Goal: Task Accomplishment & Management: Complete application form

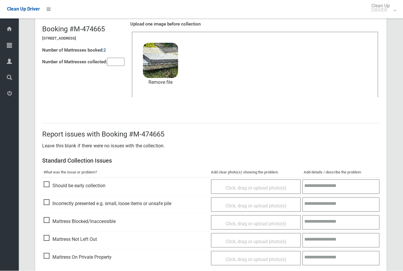
scroll to position [64, 0]
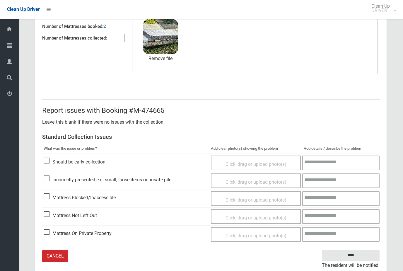
click at [355, 258] on input "****" at bounding box center [351, 255] width 58 height 11
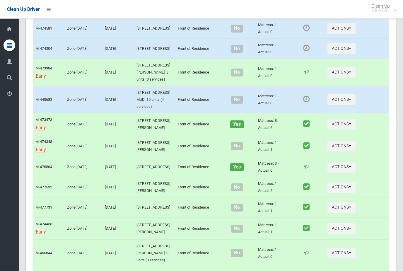
click at [309, 30] on icon "button" at bounding box center [350, 28] width 2 height 4
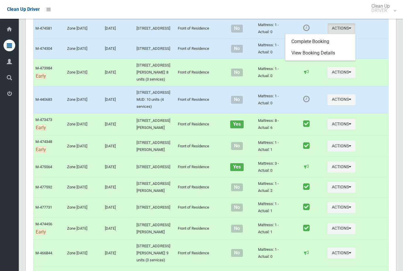
click at [309, 47] on link "Complete Booking" at bounding box center [321, 42] width 70 height 12
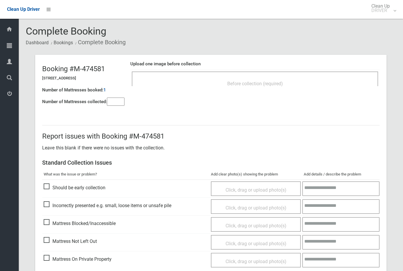
click at [120, 103] on input"] "number" at bounding box center [116, 102] width 18 height 8
type input"] "*"
click at [196, 87] on div "Before collection (required)" at bounding box center [255, 83] width 234 height 11
click at [268, 86] on div "Before collection (required)" at bounding box center [255, 83] width 234 height 11
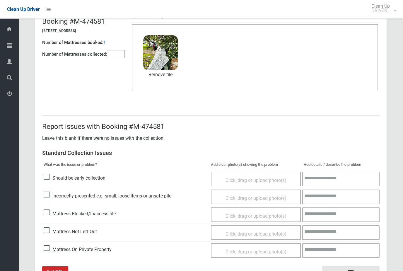
scroll to position [64, 0]
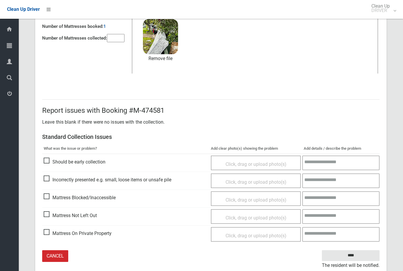
click at [363, 255] on input "****" at bounding box center [351, 255] width 58 height 11
click at [365, 250] on input "****" at bounding box center [351, 255] width 58 height 11
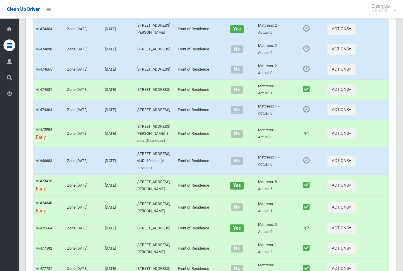
scroll to position [557, 0]
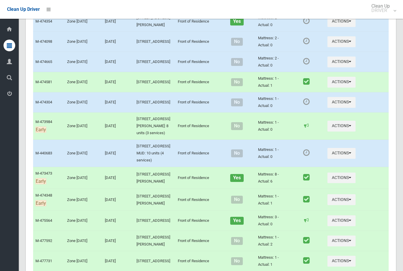
click at [340, 67] on button "Actions" at bounding box center [342, 62] width 28 height 11
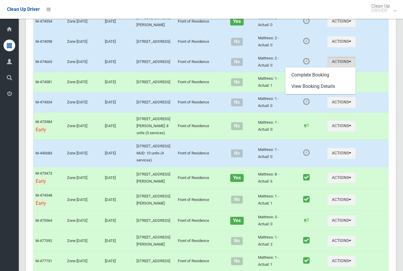
click at [331, 81] on link "Complete Booking" at bounding box center [321, 75] width 70 height 12
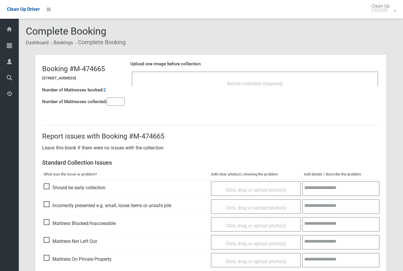
click at [115, 102] on input"] "number" at bounding box center [116, 102] width 18 height 8
type input"] "*"
click at [188, 93] on div "Upload one image before collection Before collection (required)" at bounding box center [254, 76] width 249 height 37
click at [279, 84] on span "Before collection (required)" at bounding box center [255, 84] width 56 height 6
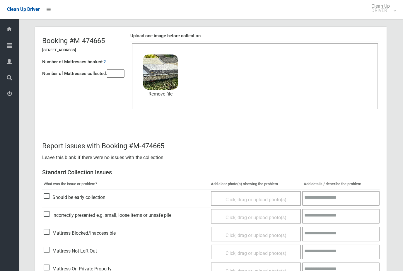
scroll to position [64, 0]
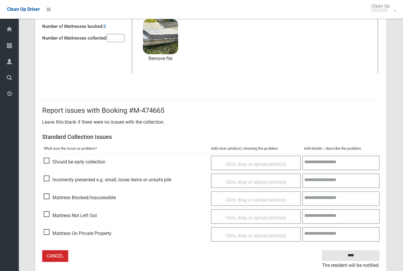
click at [363, 256] on input "****" at bounding box center [351, 255] width 58 height 11
click at [360, 250] on input "****" at bounding box center [351, 255] width 58 height 11
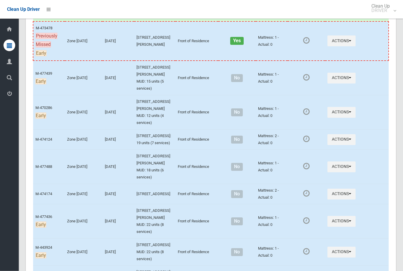
scroll to position [1197, 0]
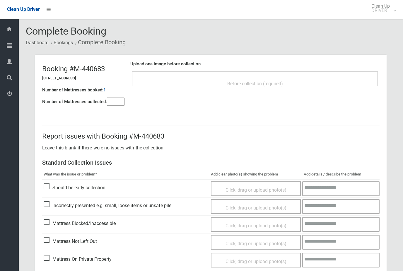
click at [116, 104] on input"] "number" at bounding box center [116, 102] width 18 height 8
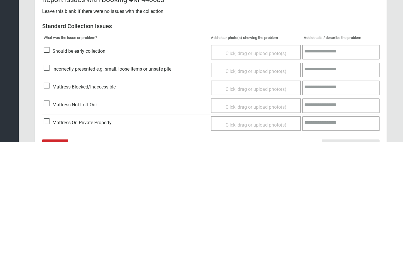
type input"] "*"
click at [44, 229] on span "Mattress Not Left Out" at bounding box center [70, 233] width 53 height 9
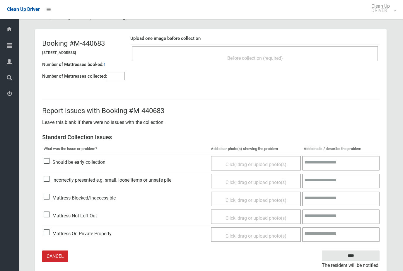
click at [254, 217] on span "Click, drag or upload photo(s)" at bounding box center [256, 218] width 61 height 6
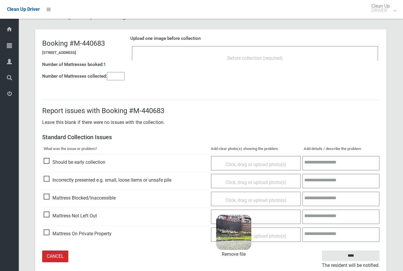
click at [356, 252] on input "****" at bounding box center [351, 256] width 58 height 11
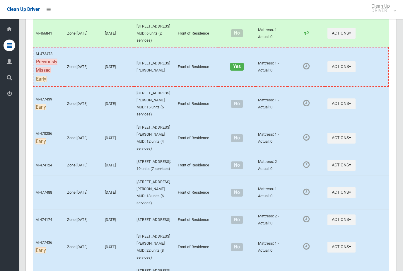
scroll to position [1205, 0]
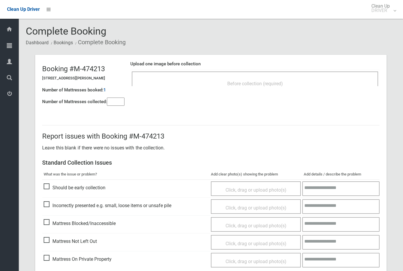
click at [115, 100] on input"] "number" at bounding box center [116, 102] width 18 height 8
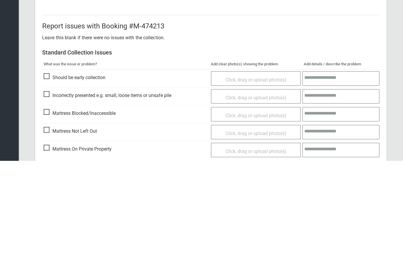
type input"] "*"
click at [47, 237] on span "Mattress Not Left Out" at bounding box center [70, 241] width 53 height 9
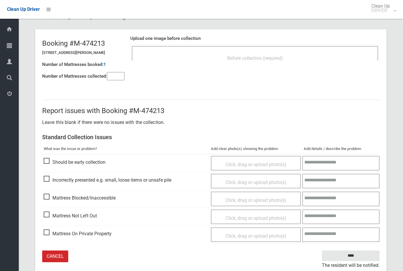
click at [241, 217] on span "Click, drag or upload photo(s)" at bounding box center [256, 218] width 61 height 6
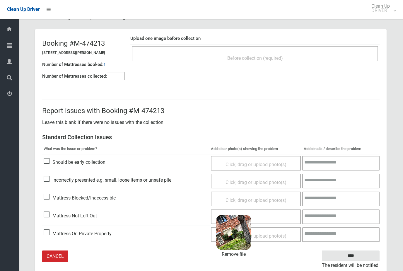
click at [358, 253] on input "****" at bounding box center [351, 256] width 58 height 11
click at [358, 251] on input "****" at bounding box center [351, 256] width 58 height 11
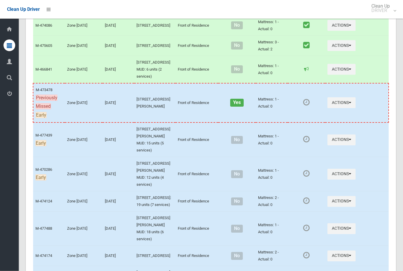
scroll to position [1182, 0]
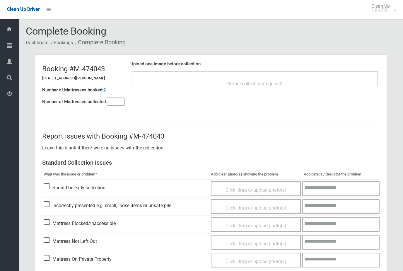
click at [108, 106] on div "Number of Mattresses collected:" at bounding box center [83, 102] width 82 height 12
click at [116, 101] on input"] "number" at bounding box center [116, 102] width 18 height 8
type input"] "*"
click at [195, 81] on div "Before collection (required)" at bounding box center [255, 83] width 234 height 11
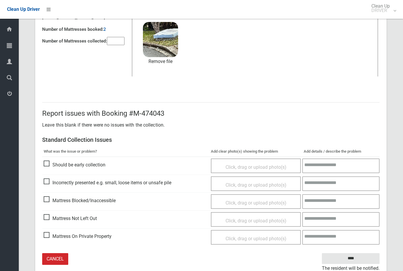
scroll to position [64, 0]
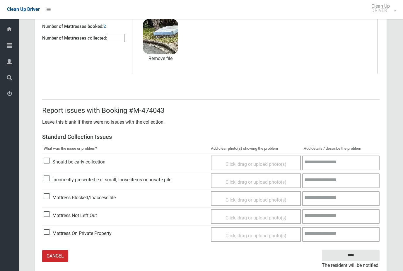
click at [359, 256] on input "****" at bounding box center [351, 255] width 58 height 11
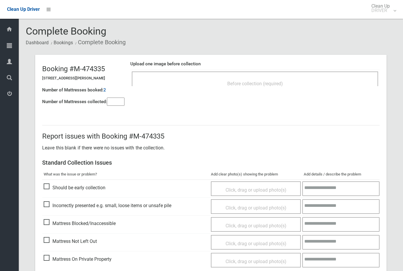
click at [110, 103] on input"] "number" at bounding box center [116, 102] width 18 height 8
type input"] "*"
click at [278, 87] on div "Before collection (required)" at bounding box center [255, 83] width 234 height 11
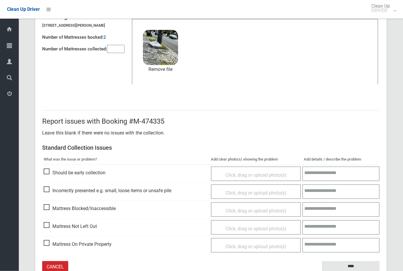
scroll to position [64, 0]
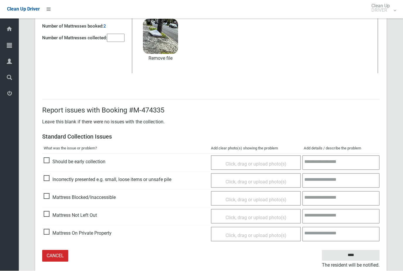
click at [364, 255] on input "****" at bounding box center [351, 255] width 58 height 11
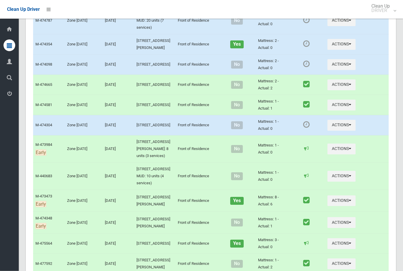
scroll to position [544, 0]
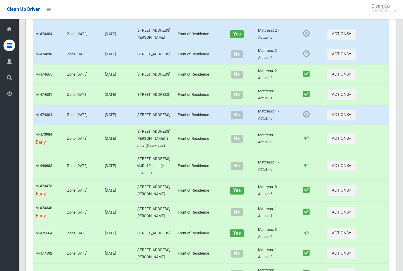
click at [345, 60] on button "Actions" at bounding box center [342, 54] width 28 height 11
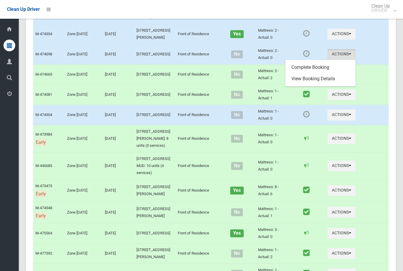
click at [329, 73] on link "Complete Booking" at bounding box center [321, 68] width 70 height 12
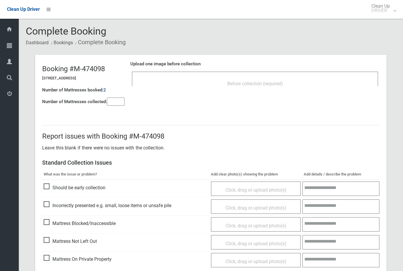
click at [109, 102] on input"] "number" at bounding box center [116, 102] width 18 height 8
type input"] "*"
click at [285, 83] on div "Before collection (required)" at bounding box center [255, 83] width 234 height 11
click at [115, 100] on input"] "*" at bounding box center [116, 102] width 18 height 8
type input"] "*"
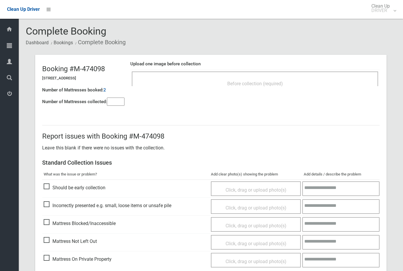
click at [300, 87] on div "Before collection (required)" at bounding box center [255, 83] width 234 height 11
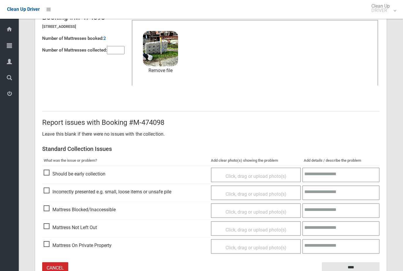
scroll to position [64, 0]
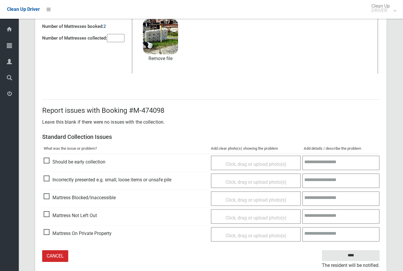
click at [365, 257] on input "****" at bounding box center [351, 255] width 58 height 11
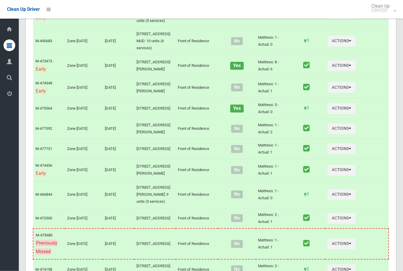
click at [322, 9] on link "Complete Booking" at bounding box center [321, 3] width 70 height 12
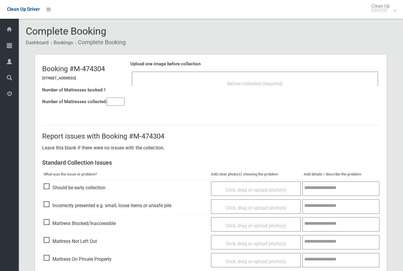
click at [115, 104] on input"] "number" at bounding box center [116, 102] width 18 height 8
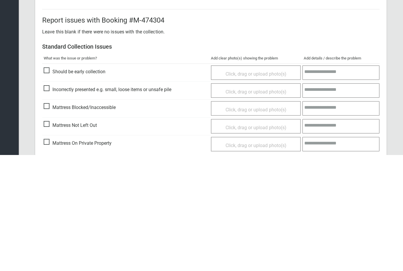
type input"] "*"
click at [44, 237] on span "Mattress Not Left Out" at bounding box center [70, 241] width 53 height 9
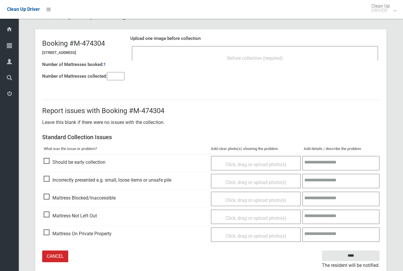
click at [279, 211] on div "Click, drag or upload photo(s)" at bounding box center [256, 217] width 90 height 15
click at [276, 218] on span "Click, drag or upload photo(s)" at bounding box center [256, 218] width 61 height 6
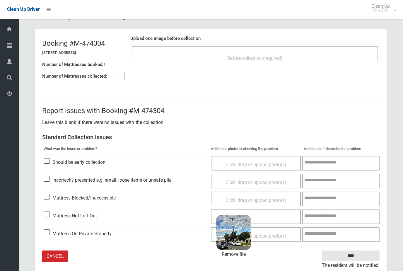
click at [354, 256] on input "****" at bounding box center [351, 256] width 58 height 11
click at [351, 251] on input "****" at bounding box center [351, 256] width 58 height 11
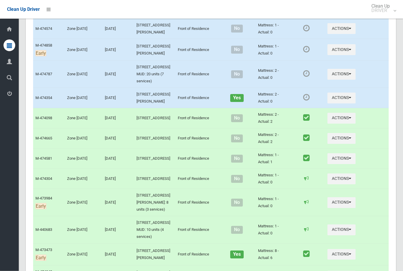
scroll to position [480, 0]
click at [346, 103] on button "Actions" at bounding box center [342, 98] width 28 height 11
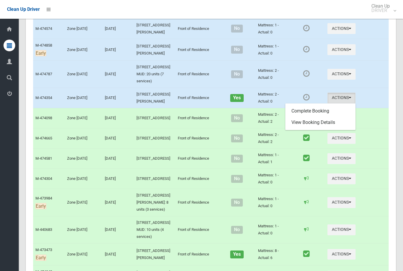
click at [330, 117] on link "Complete Booking" at bounding box center [321, 111] width 70 height 12
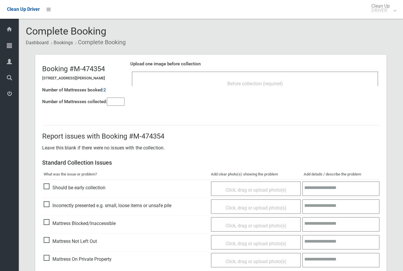
click at [111, 101] on input"] "number" at bounding box center [116, 102] width 18 height 8
type input"] "*"
click at [296, 95] on header "Booking #M-474354 99 Dutton Street, YAGOONA NSW 2199 Number of Mattresses booke…" at bounding box center [211, 83] width 352 height 56
click at [290, 84] on div "Before collection (required)" at bounding box center [255, 83] width 234 height 11
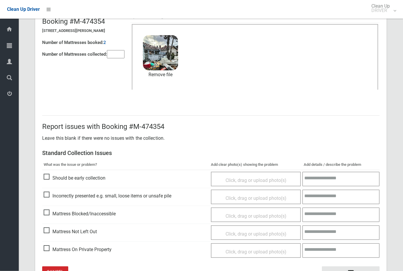
scroll to position [64, 0]
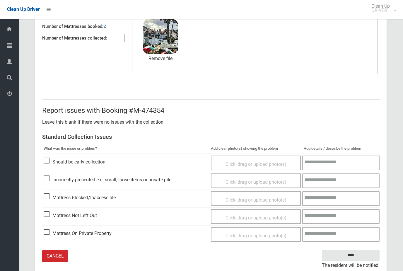
click at [354, 255] on input "****" at bounding box center [351, 255] width 58 height 11
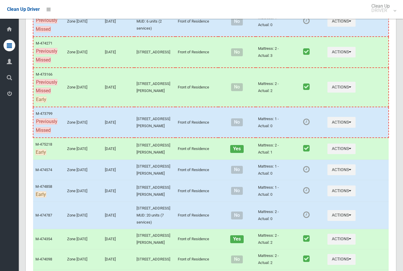
scroll to position [339, 0]
click at [341, 197] on button "Actions" at bounding box center [342, 191] width 28 height 11
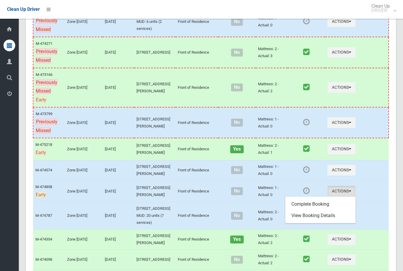
click at [316, 210] on link "Complete Booking" at bounding box center [321, 204] width 70 height 12
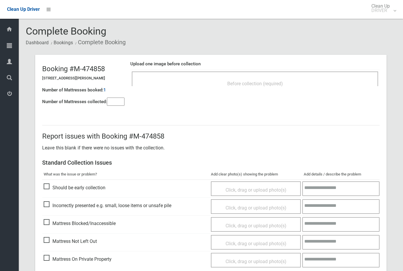
click at [106, 103] on h4 "Number of Mattresses collected:" at bounding box center [74, 101] width 65 height 5
click at [119, 102] on input"] "number" at bounding box center [116, 102] width 18 height 8
type input"] "*"
click at [197, 91] on div "Upload one image before collection Before collection (required)" at bounding box center [254, 76] width 249 height 37
click at [260, 87] on div "Before collection (required)" at bounding box center [255, 83] width 234 height 11
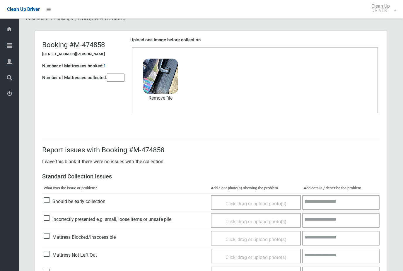
scroll to position [64, 0]
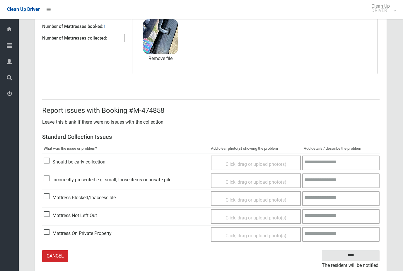
click at [358, 255] on input "****" at bounding box center [351, 255] width 58 height 11
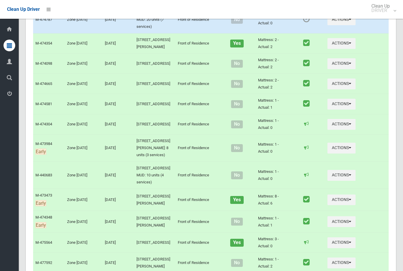
scroll to position [548, 0]
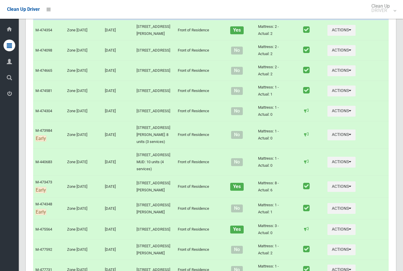
click at [340, 12] on button "Actions" at bounding box center [342, 6] width 28 height 11
click at [330, 25] on link "Complete Booking" at bounding box center [321, 20] width 70 height 12
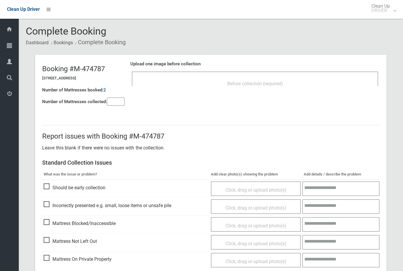
click at [119, 99] on input"] "number" at bounding box center [116, 102] width 18 height 8
type input"] "*"
click at [266, 80] on div "Before collection (required)" at bounding box center [255, 83] width 234 height 11
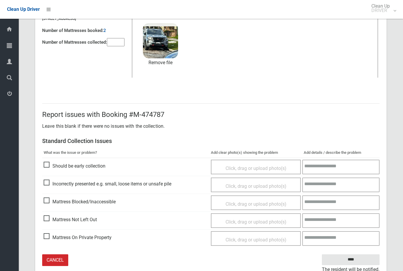
scroll to position [64, 0]
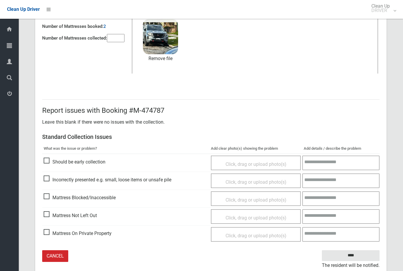
click at [365, 256] on input "****" at bounding box center [351, 255] width 58 height 11
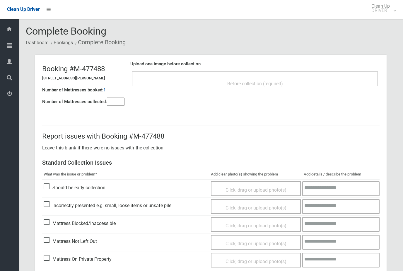
click at [108, 105] on input"] "number" at bounding box center [116, 102] width 18 height 8
type input"] "*"
click at [207, 85] on div "Before collection (required)" at bounding box center [255, 83] width 234 height 11
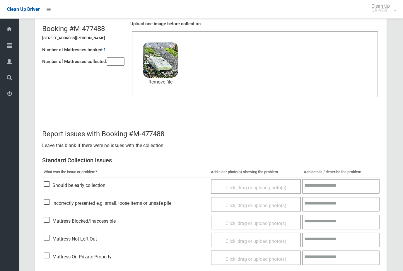
scroll to position [64, 0]
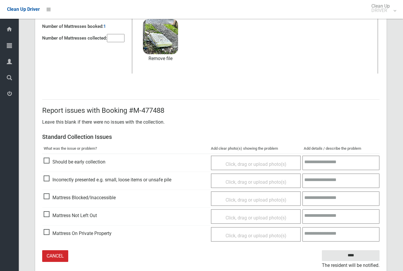
click at [364, 256] on input "****" at bounding box center [351, 255] width 58 height 11
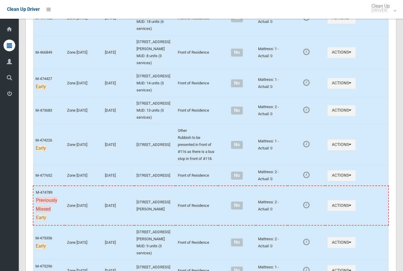
scroll to position [1866, 0]
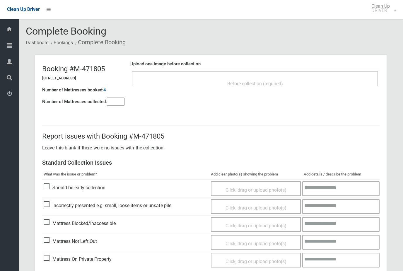
click at [122, 102] on input"] "number" at bounding box center [116, 102] width 18 height 8
type input"] "*"
click at [190, 85] on div "Before collection (required)" at bounding box center [255, 83] width 234 height 11
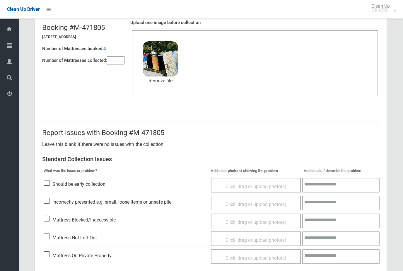
scroll to position [64, 0]
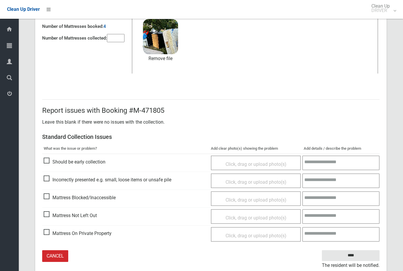
click at [364, 254] on input "****" at bounding box center [351, 255] width 58 height 11
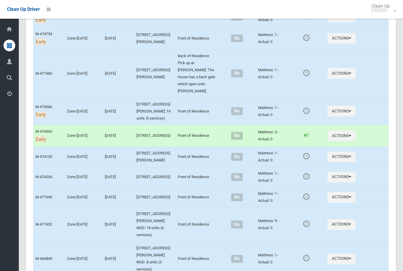
scroll to position [1726, 0]
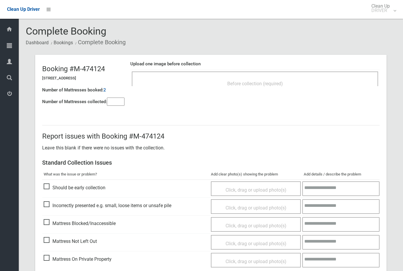
click at [120, 103] on input"] "number" at bounding box center [116, 102] width 18 height 8
type input"] "*"
click at [200, 87] on div "Before collection (required)" at bounding box center [255, 83] width 234 height 11
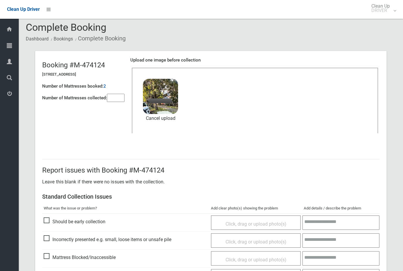
scroll to position [64, 0]
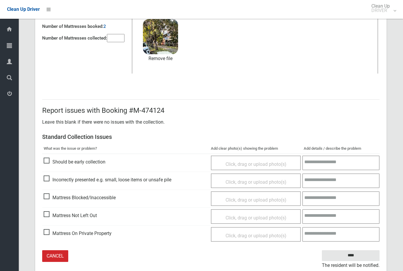
click at [357, 256] on input "****" at bounding box center [351, 255] width 58 height 11
click at [359, 250] on input "****" at bounding box center [351, 255] width 58 height 11
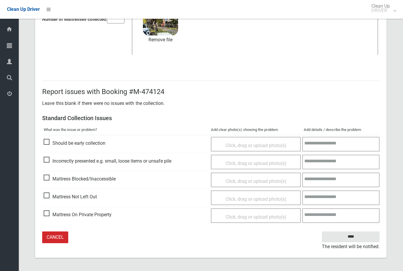
click at [353, 213] on textarea at bounding box center [340, 215] width 77 height 15
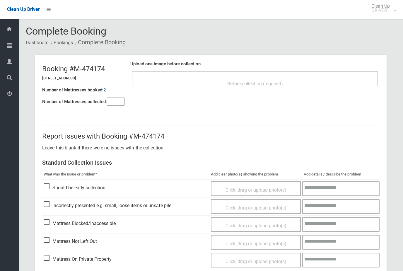
click at [108, 102] on input"] "number" at bounding box center [116, 102] width 18 height 8
type input"] "*"
click at [205, 86] on div "Before collection (required)" at bounding box center [255, 83] width 234 height 11
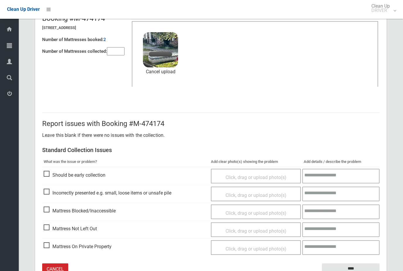
scroll to position [64, 0]
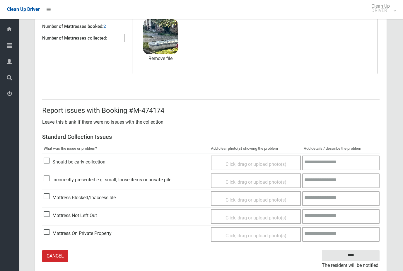
click at [363, 254] on input "****" at bounding box center [351, 255] width 58 height 11
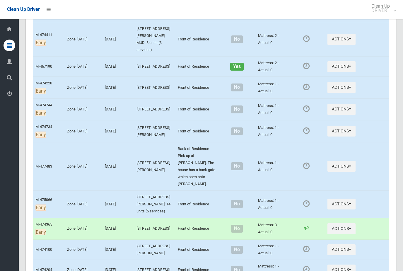
scroll to position [1530, 0]
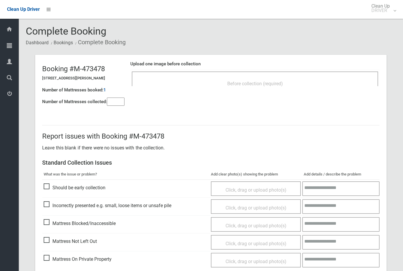
click at [123, 98] on input"] "number" at bounding box center [116, 102] width 18 height 8
type input"] "*"
click at [195, 93] on div "Upload one image before collection Before collection (required)" at bounding box center [254, 76] width 249 height 37
click at [267, 85] on span "Before collection (required)" at bounding box center [255, 84] width 56 height 6
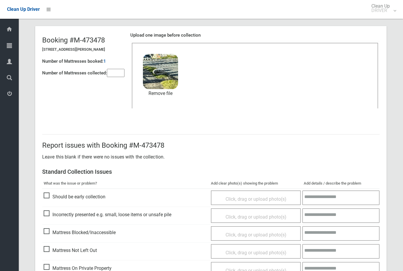
scroll to position [64, 0]
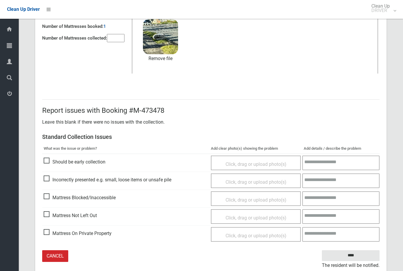
click at [363, 253] on input "****" at bounding box center [351, 255] width 58 height 11
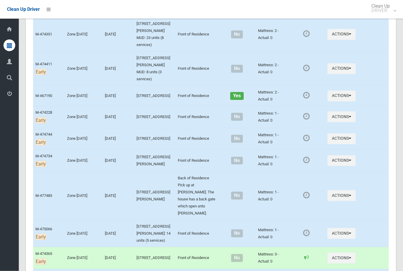
scroll to position [1608, 0]
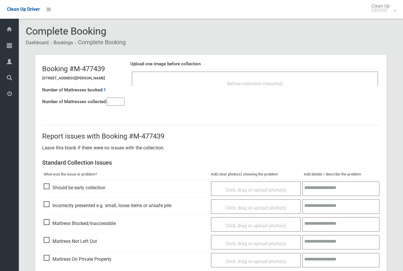
click at [120, 104] on input"] "number" at bounding box center [116, 102] width 18 height 8
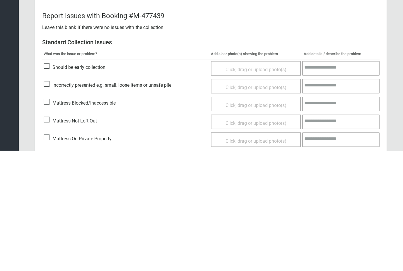
scroll to position [30, 0]
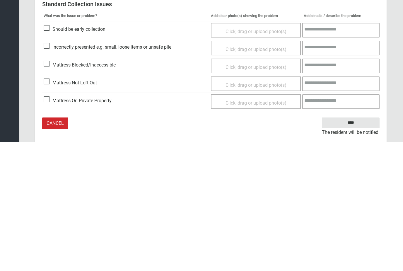
type input"] "*"
click at [44, 207] on span "Mattress Not Left Out" at bounding box center [70, 211] width 53 height 9
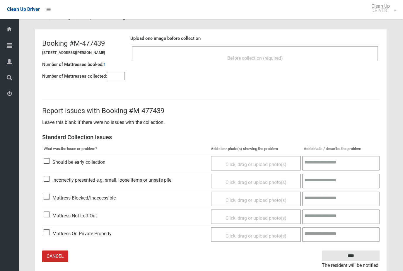
click at [251, 218] on span "Click, drag or upload photo(s)" at bounding box center [256, 218] width 61 height 6
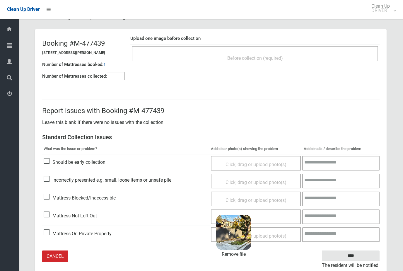
click at [352, 258] on input "****" at bounding box center [351, 256] width 58 height 11
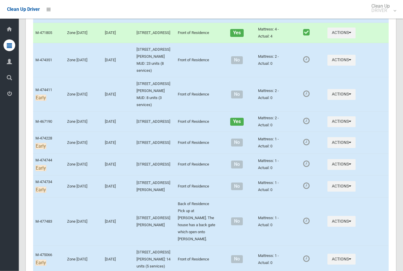
scroll to position [1500, 0]
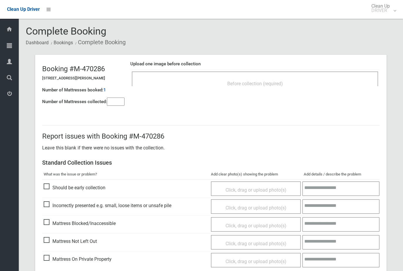
click at [109, 108] on header "Booking #M-470286 118 Meredith Street, BANKSTOWN NSW 2200 Number of Mattresses …" at bounding box center [211, 83] width 352 height 56
click at [110, 104] on input"] "number" at bounding box center [116, 102] width 18 height 8
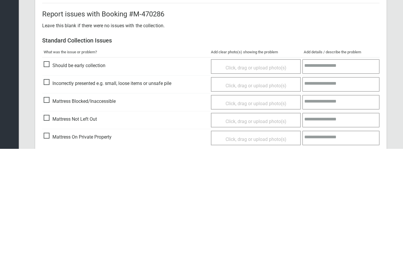
type input"] "*"
click at [47, 237] on span "Mattress Not Left Out" at bounding box center [70, 241] width 53 height 9
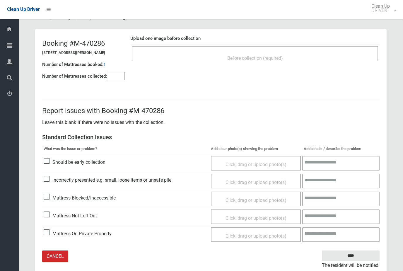
click at [249, 214] on div "Click, drag or upload photo(s)" at bounding box center [255, 218] width 81 height 9
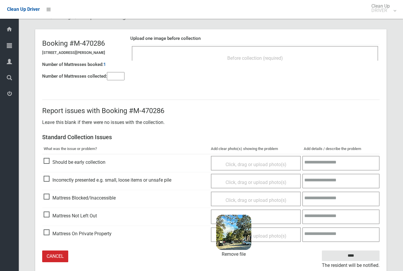
click at [351, 254] on input "****" at bounding box center [351, 256] width 58 height 11
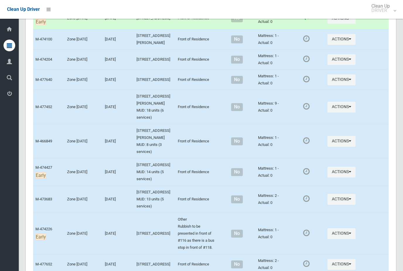
scroll to position [1809, 0]
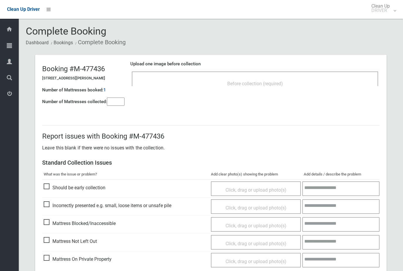
click at [117, 99] on input"] "number" at bounding box center [116, 102] width 18 height 8
type input"] "*"
click at [210, 86] on div "Before collection (required)" at bounding box center [255, 83] width 234 height 11
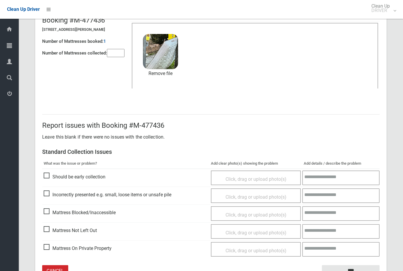
scroll to position [64, 0]
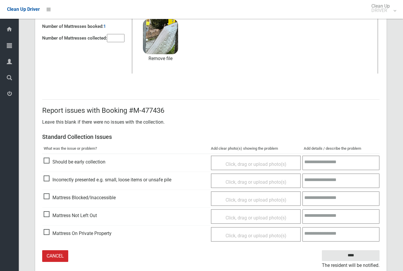
click at [366, 254] on input "****" at bounding box center [351, 255] width 58 height 11
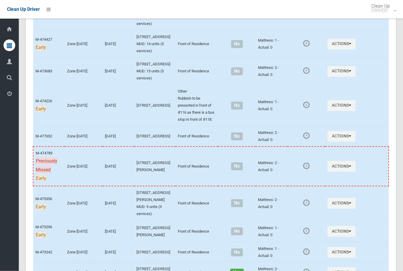
scroll to position [1874, 0]
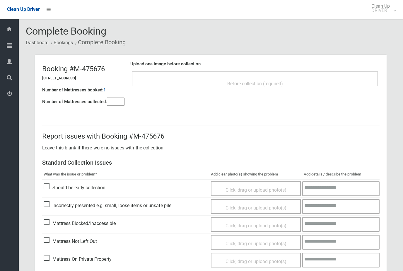
click at [118, 102] on input"] "number" at bounding box center [116, 102] width 18 height 8
type input"] "*"
click at [224, 83] on div "Before collection (required)" at bounding box center [255, 83] width 234 height 11
click at [264, 81] on span "Before collection (required)" at bounding box center [255, 84] width 56 height 6
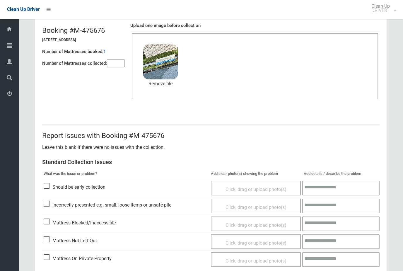
scroll to position [64, 0]
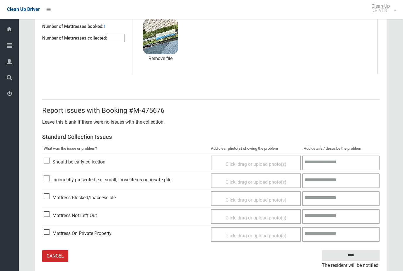
click at [362, 255] on input "****" at bounding box center [351, 255] width 58 height 11
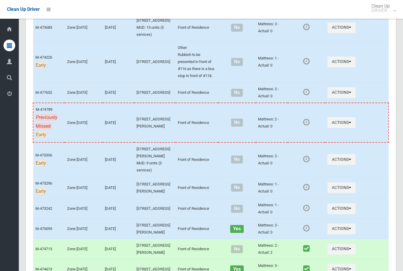
scroll to position [1938, 0]
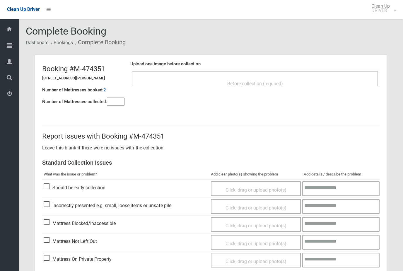
click at [113, 104] on input"] "number" at bounding box center [116, 102] width 18 height 8
type input"] "*"
click at [205, 87] on div "Before collection (required)" at bounding box center [255, 83] width 234 height 11
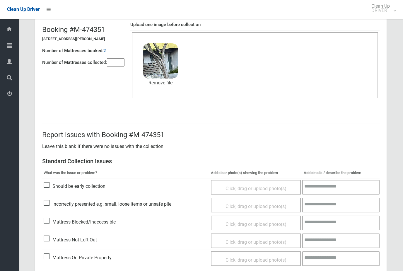
scroll to position [64, 0]
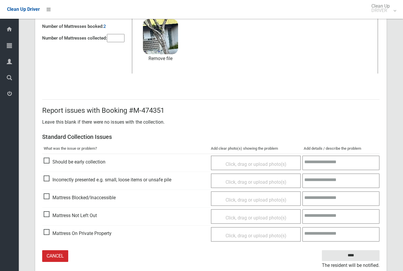
click at [353, 256] on input "****" at bounding box center [351, 255] width 58 height 11
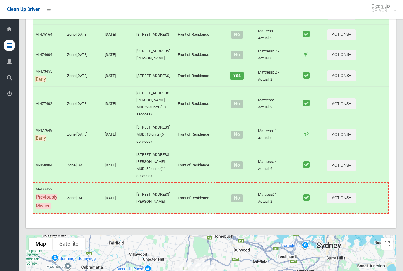
scroll to position [2622, 0]
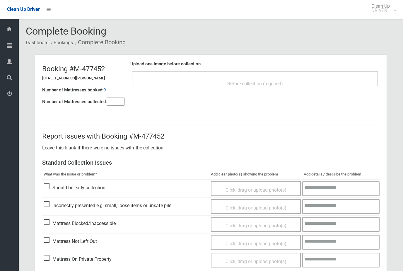
click at [119, 103] on input"] "number" at bounding box center [116, 102] width 18 height 8
type input"] "*"
click at [229, 87] on div "Before collection (required)" at bounding box center [255, 83] width 234 height 11
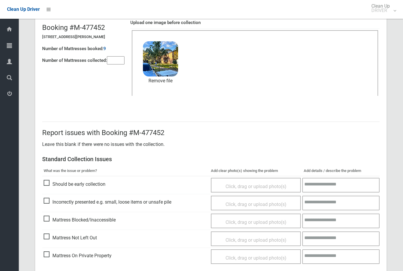
scroll to position [64, 0]
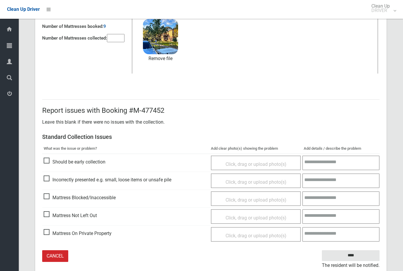
click at [363, 255] on input "****" at bounding box center [351, 255] width 58 height 11
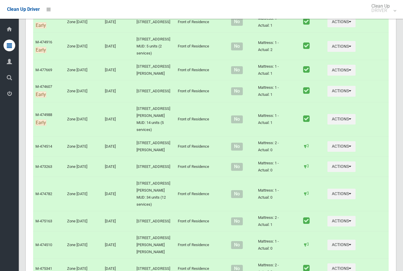
scroll to position [2241, 0]
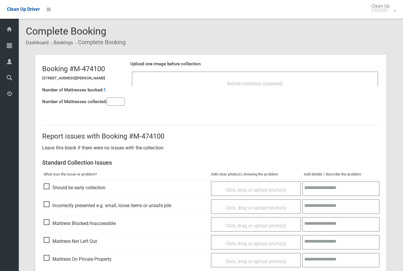
click at [115, 98] on input"] "number" at bounding box center [116, 102] width 18 height 8
type input"] "*"
click at [206, 83] on div "Before collection (required)" at bounding box center [255, 83] width 234 height 11
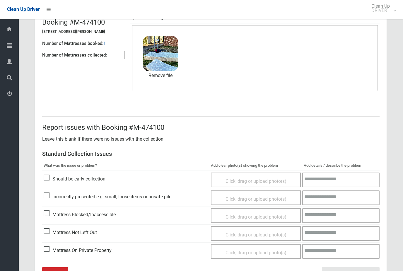
scroll to position [64, 0]
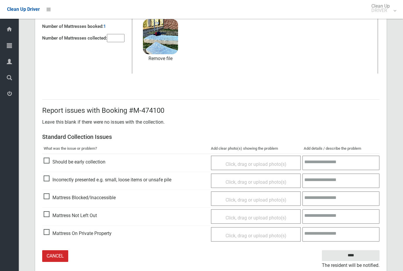
click at [368, 257] on input "****" at bounding box center [351, 255] width 58 height 11
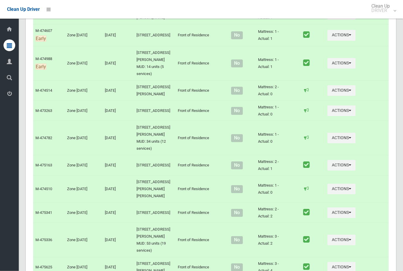
scroll to position [2314, 0]
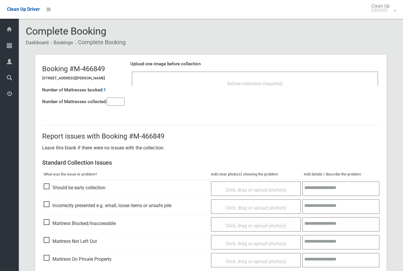
click at [110, 105] on input"] "number" at bounding box center [116, 102] width 18 height 8
type input"] "*"
click at [294, 81] on div "Before collection (required)" at bounding box center [255, 83] width 234 height 11
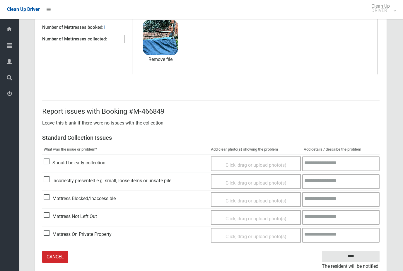
scroll to position [64, 0]
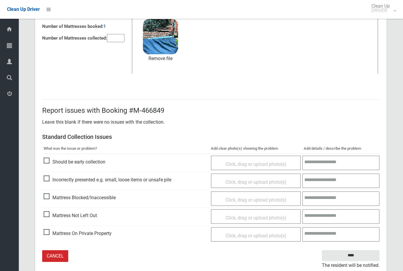
click at [357, 255] on input "****" at bounding box center [351, 255] width 58 height 11
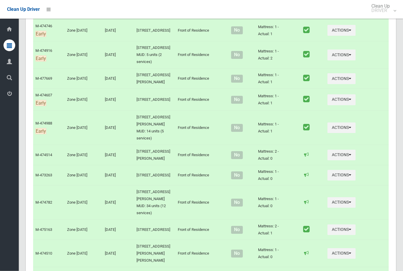
scroll to position [2205, 0]
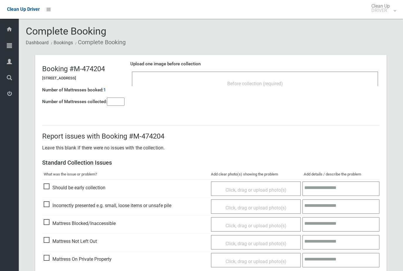
click at [119, 98] on input"] "number" at bounding box center [116, 102] width 18 height 8
type input"] "*"
click at [228, 88] on div "Before collection (required)" at bounding box center [255, 83] width 234 height 11
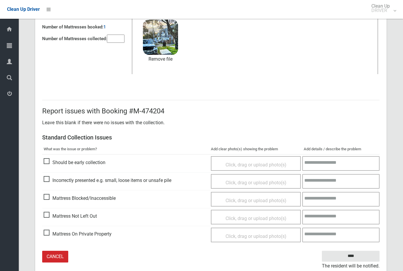
scroll to position [64, 0]
click at [355, 256] on input "****" at bounding box center [351, 255] width 58 height 11
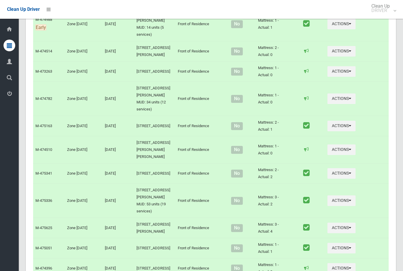
scroll to position [2323, 0]
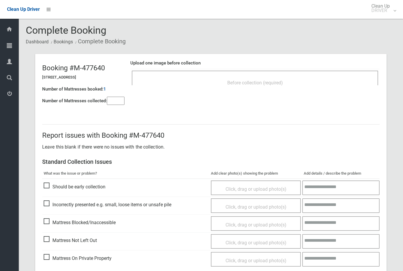
click at [113, 103] on input"] "number" at bounding box center [116, 101] width 18 height 8
type input"] "*"
click at [310, 87] on div "Before collection (required)" at bounding box center [255, 82] width 234 height 11
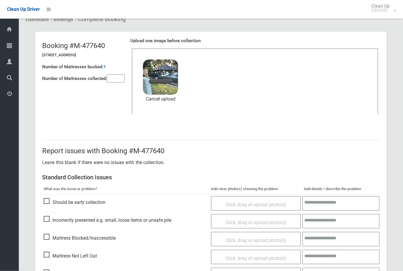
scroll to position [64, 0]
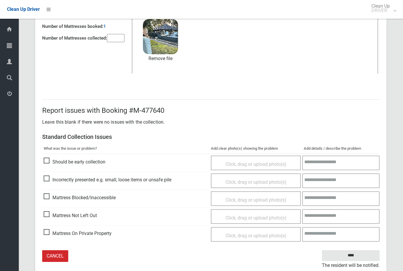
click at [357, 258] on input "****" at bounding box center [351, 255] width 58 height 11
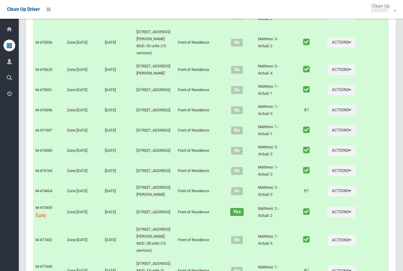
scroll to position [2496, 0]
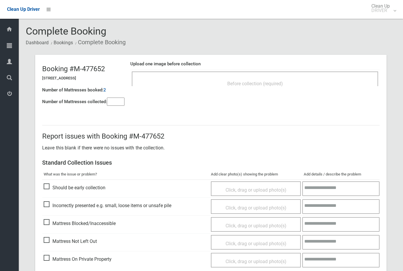
click at [118, 103] on input"] "number" at bounding box center [116, 102] width 18 height 8
type input"] "*"
click at [229, 87] on div "Before collection (required)" at bounding box center [255, 83] width 234 height 11
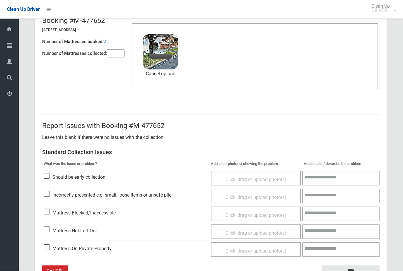
scroll to position [64, 0]
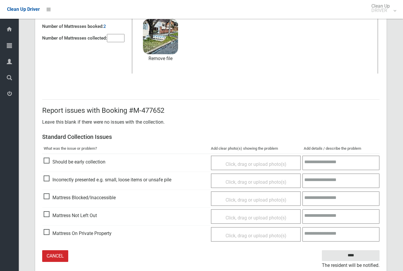
click at [367, 256] on input "****" at bounding box center [351, 255] width 58 height 11
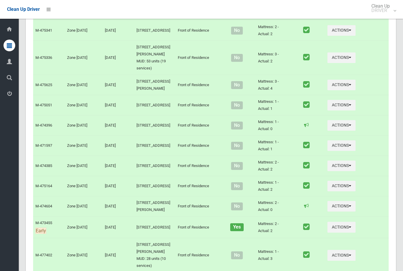
scroll to position [2487, 0]
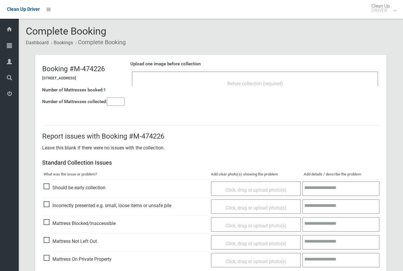
click at [116, 111] on div "Report issues with Booking #M-474226 Leave this blank if there were no issues w…" at bounding box center [211, 206] width 352 height 191
click at [112, 99] on input"] "number" at bounding box center [116, 102] width 18 height 8
type input"] "*"
click at [211, 78] on div "Before collection (required)" at bounding box center [255, 83] width 234 height 11
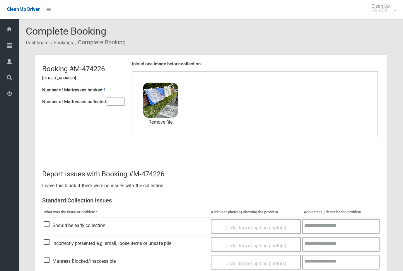
scroll to position [64, 0]
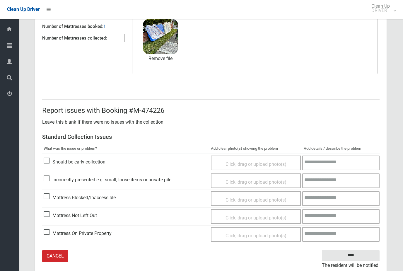
click at [372, 253] on input "****" at bounding box center [351, 255] width 58 height 11
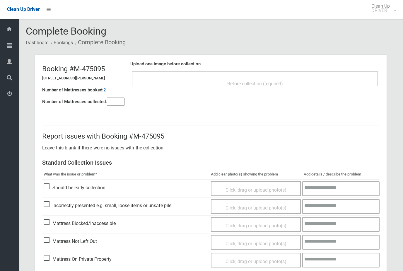
click at [123, 104] on input"] "number" at bounding box center [116, 102] width 18 height 8
type input"] "*"
click at [273, 87] on div "Before collection (required)" at bounding box center [255, 83] width 234 height 11
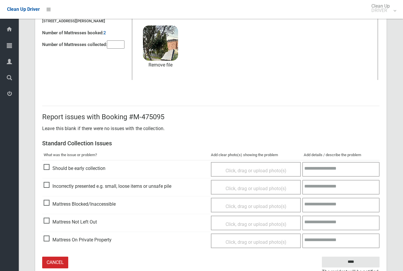
scroll to position [64, 0]
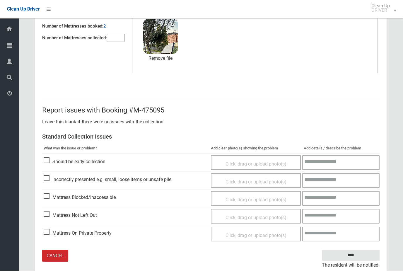
click at [368, 258] on input "****" at bounding box center [351, 255] width 58 height 11
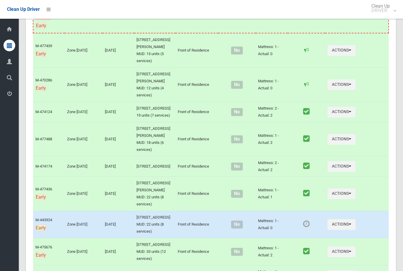
scroll to position [1258, 0]
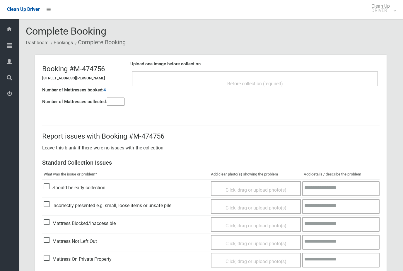
click at [114, 98] on input"] "number" at bounding box center [116, 102] width 18 height 8
type input"] "*"
click at [313, 78] on div "Before collection (required)" at bounding box center [255, 83] width 234 height 11
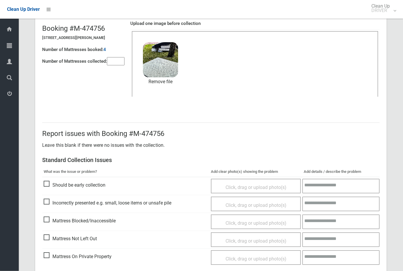
scroll to position [64, 0]
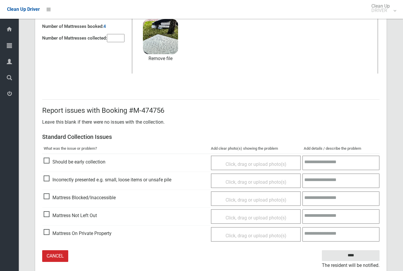
click at [360, 258] on input "****" at bounding box center [351, 255] width 58 height 11
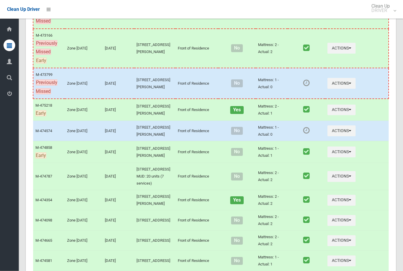
scroll to position [378, 0]
click at [346, 89] on button "Actions" at bounding box center [342, 83] width 28 height 11
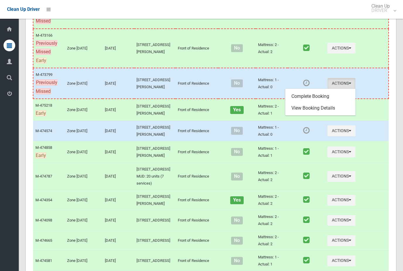
click at [326, 102] on link "Complete Booking" at bounding box center [321, 97] width 70 height 12
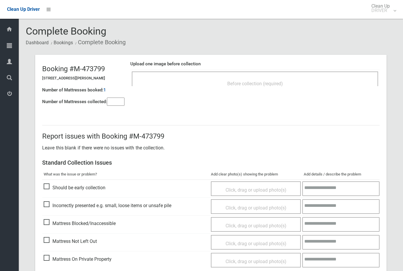
click at [113, 105] on input"] "number" at bounding box center [116, 102] width 18 height 8
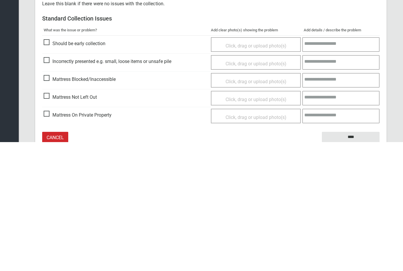
scroll to position [44, 0]
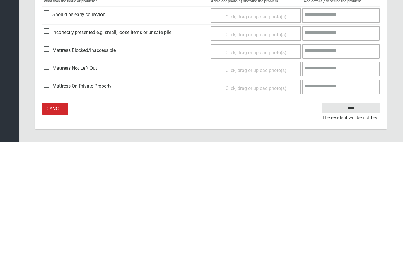
type input"] "*"
click at [40, 67] on div "Report issues with Booking #M-473799 Leave this blank if there were no issues w…" at bounding box center [211, 162] width 352 height 191
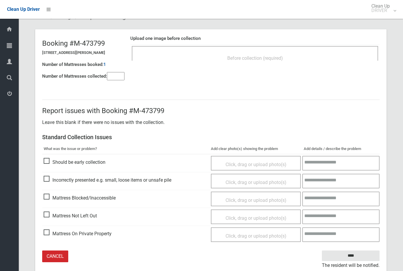
click at [45, 212] on span "Mattress Not Left Out" at bounding box center [70, 216] width 53 height 9
click at [278, 215] on span "Click, drag or upload photo(s)" at bounding box center [256, 218] width 61 height 6
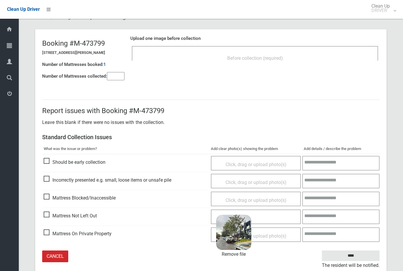
click at [356, 254] on input "****" at bounding box center [351, 256] width 58 height 11
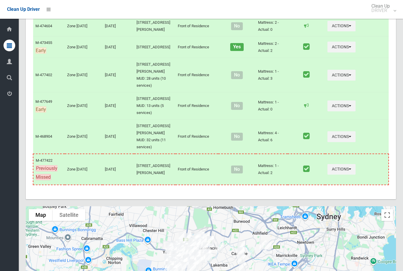
scroll to position [2657, 0]
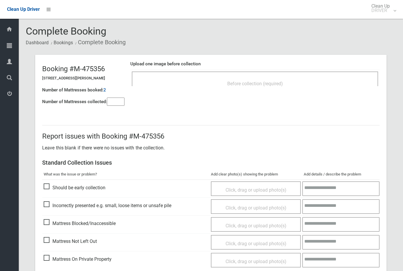
click at [118, 102] on input"] "number" at bounding box center [116, 102] width 18 height 8
type input"] "*"
click at [227, 87] on div "Before collection (required)" at bounding box center [255, 83] width 234 height 11
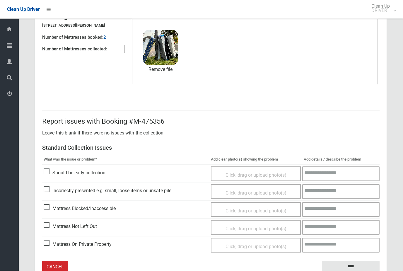
scroll to position [64, 0]
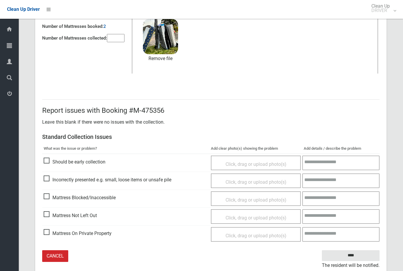
click at [356, 258] on input "****" at bounding box center [351, 255] width 58 height 11
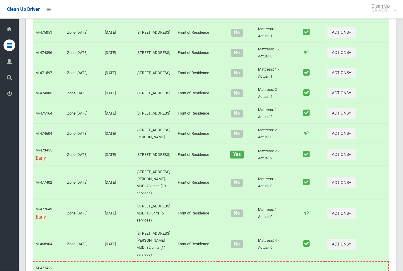
scroll to position [2539, 0]
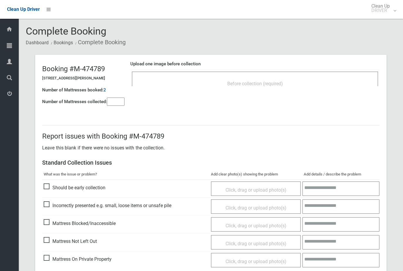
click at [114, 100] on input"] "number" at bounding box center [116, 102] width 18 height 8
type input"] "*"
click at [207, 79] on div "Before collection (required)" at bounding box center [255, 83] width 234 height 11
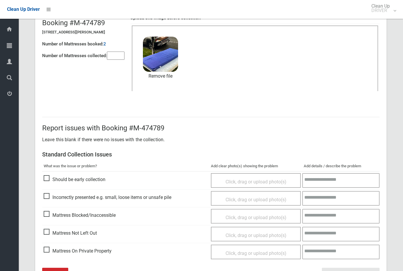
scroll to position [64, 0]
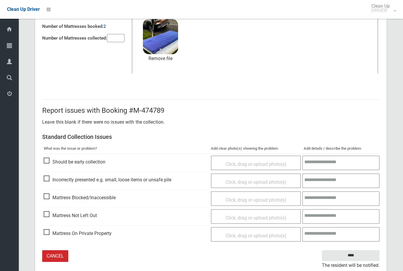
click at [369, 255] on input "****" at bounding box center [351, 255] width 58 height 11
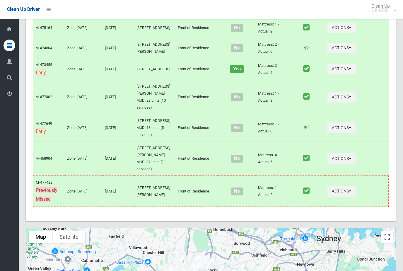
scroll to position [2624, 0]
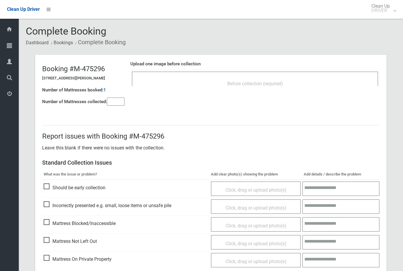
click at [122, 100] on input"] "number" at bounding box center [116, 102] width 18 height 8
type input"] "*"
click at [195, 83] on div "Before collection (required)" at bounding box center [255, 83] width 234 height 11
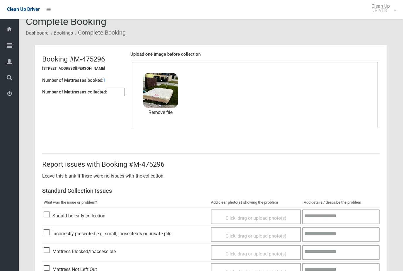
scroll to position [64, 0]
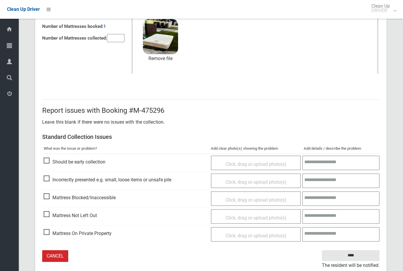
click at [353, 253] on input "****" at bounding box center [351, 255] width 58 height 11
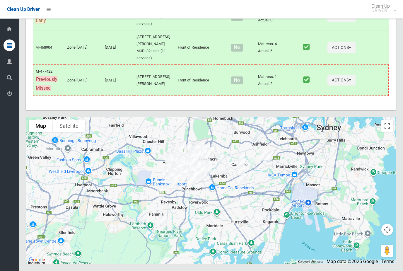
scroll to position [2738, 0]
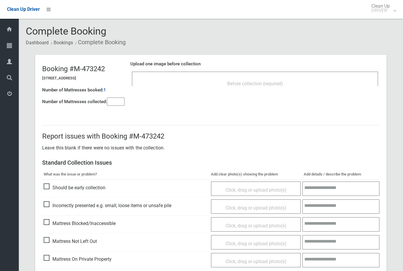
click at [115, 104] on input"] "number" at bounding box center [116, 102] width 18 height 8
type input"] "*"
click at [227, 85] on div "Before collection (required)" at bounding box center [255, 83] width 234 height 11
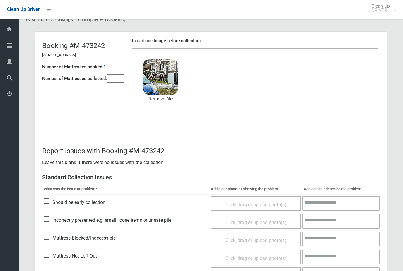
scroll to position [64, 0]
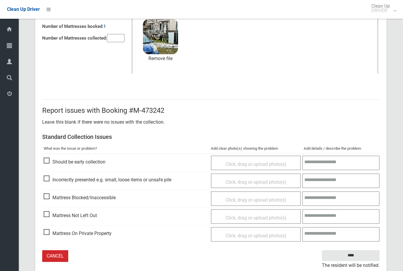
click at [360, 253] on input "****" at bounding box center [351, 255] width 58 height 11
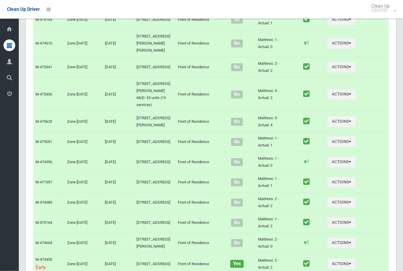
scroll to position [2431, 0]
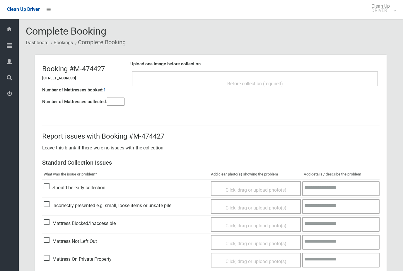
click at [116, 98] on input"] "number" at bounding box center [116, 102] width 18 height 8
type input"] "*"
click at [314, 84] on div "Before collection (required)" at bounding box center [255, 83] width 234 height 11
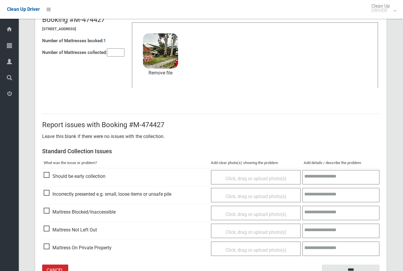
scroll to position [64, 0]
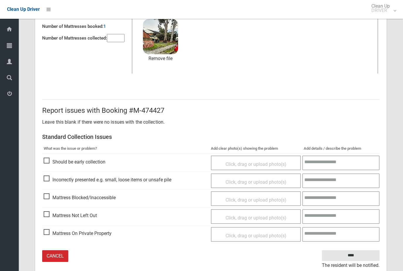
click at [350, 253] on input "****" at bounding box center [351, 255] width 58 height 11
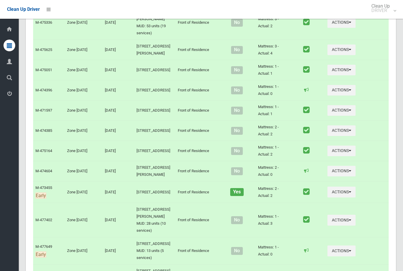
scroll to position [2476, 0]
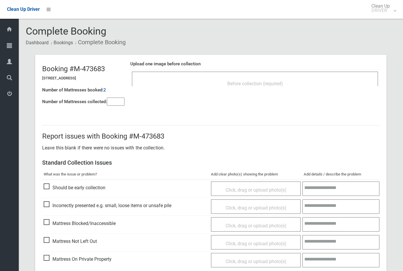
click at [118, 103] on input"] "number" at bounding box center [116, 102] width 18 height 8
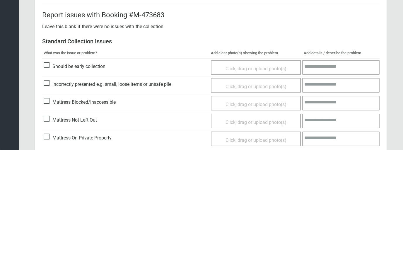
type input"] "*"
click at [45, 237] on span "Mattress Not Left Out" at bounding box center [70, 241] width 53 height 9
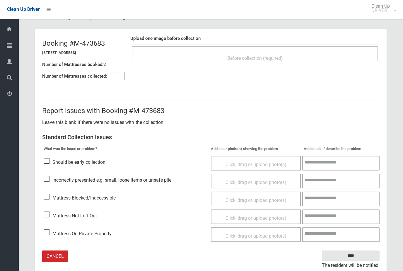
click at [254, 222] on div "Click, drag or upload photo(s)" at bounding box center [256, 217] width 90 height 15
click at [252, 215] on span "Click, drag or upload photo(s)" at bounding box center [256, 218] width 61 height 6
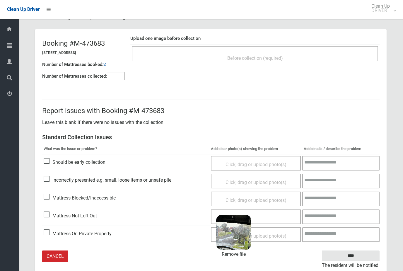
click at [354, 255] on input "****" at bounding box center [351, 256] width 58 height 11
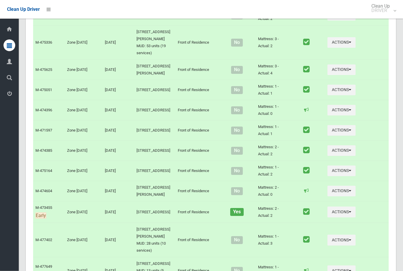
scroll to position [2525, 0]
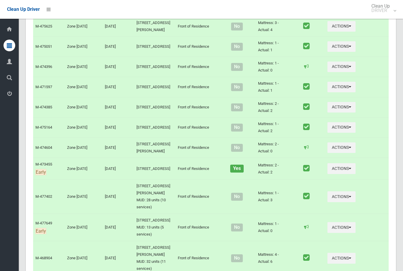
click at [344, 63] on div at bounding box center [201, 135] width 403 height 271
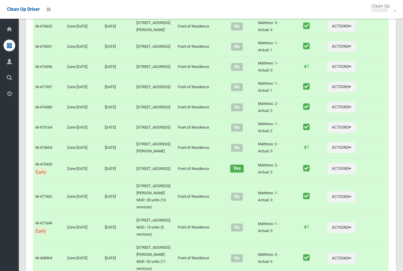
click at [344, 82] on div at bounding box center [201, 135] width 403 height 271
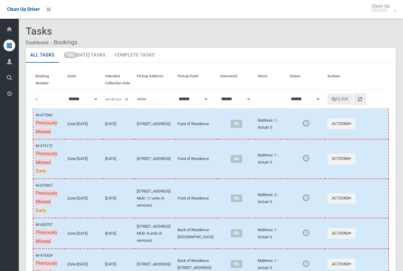
click at [75, 57] on link "106 Today's Tasks" at bounding box center [84, 55] width 50 height 15
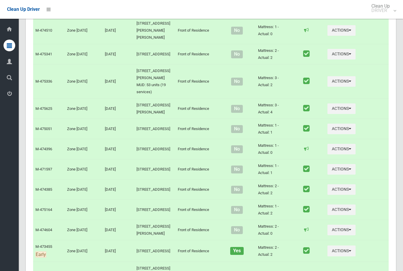
scroll to position [2443, 0]
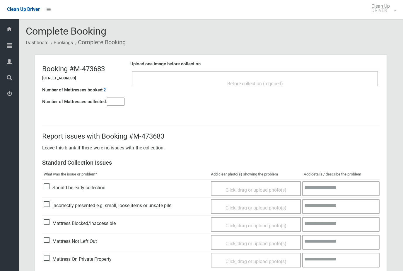
click at [115, 102] on input"] "number" at bounding box center [116, 102] width 18 height 8
type input"] "*"
click at [215, 84] on div "Before collection (required)" at bounding box center [255, 83] width 234 height 11
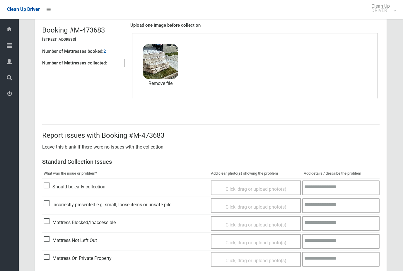
scroll to position [64, 0]
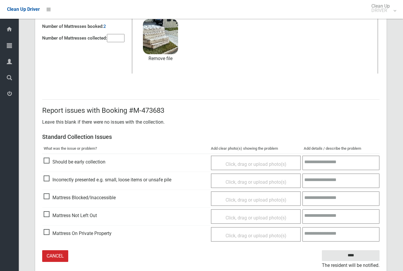
click at [359, 257] on input "****" at bounding box center [351, 255] width 58 height 11
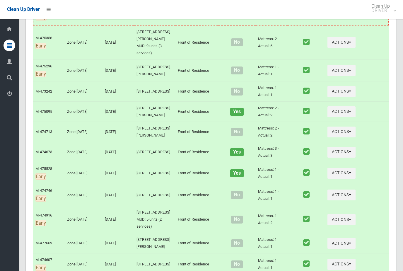
scroll to position [2041, 0]
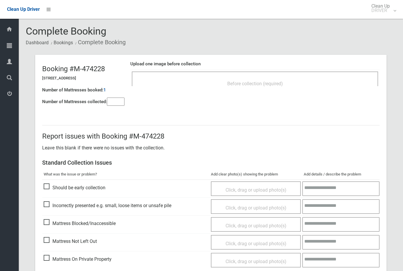
click at [118, 101] on input"] "number" at bounding box center [116, 102] width 18 height 8
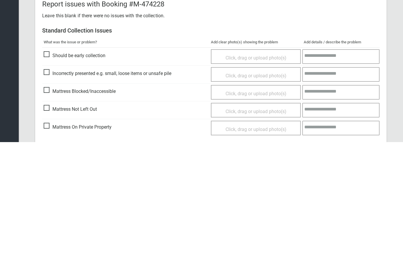
type input"] "*"
click at [45, 234] on span "Mattress Not Left Out" at bounding box center [70, 238] width 53 height 9
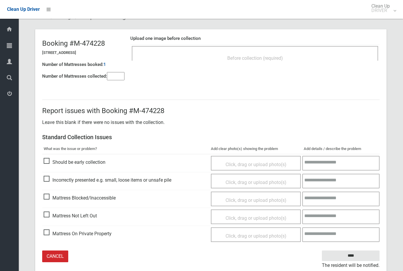
click at [248, 220] on div "Click, drag or upload photo(s)" at bounding box center [255, 218] width 81 height 9
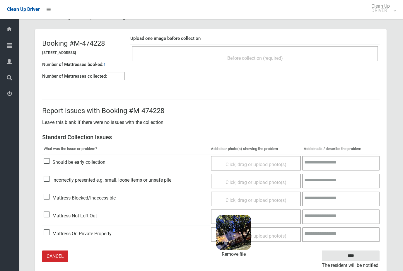
click at [354, 253] on input "****" at bounding box center [351, 256] width 58 height 11
